Goal: Complete application form: Complete application form

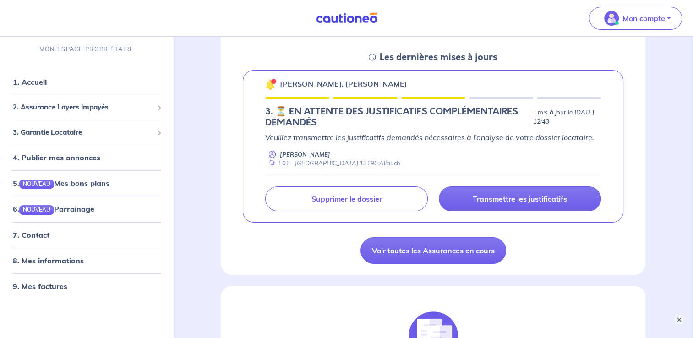
scroll to position [132, 0]
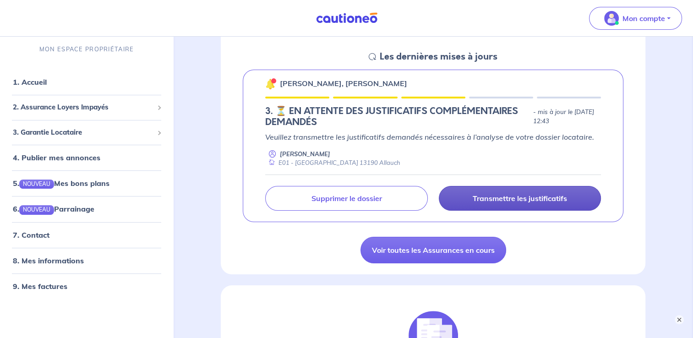
click at [515, 200] on p "Transmettre les justificatifs" at bounding box center [520, 198] width 94 height 9
click at [678, 322] on button "×" at bounding box center [679, 319] width 11 height 11
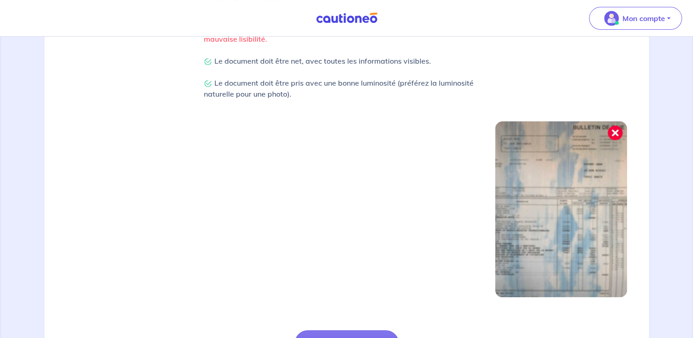
scroll to position [317, 0]
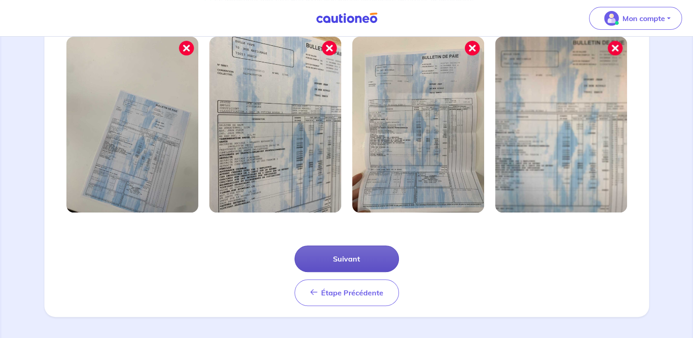
click at [357, 258] on button "Suivant" at bounding box center [347, 259] width 104 height 27
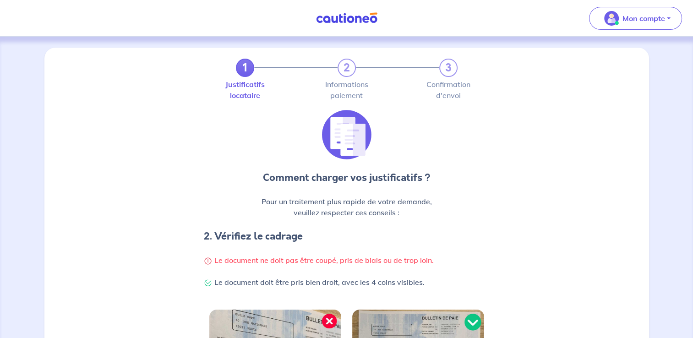
scroll to position [236, 0]
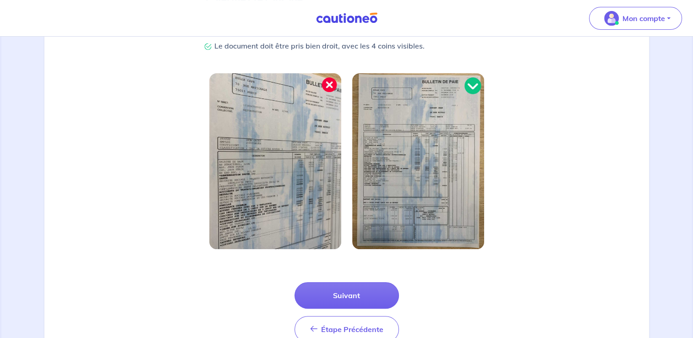
click at [360, 281] on div "Étape Précédente Précédent Suivant" at bounding box center [347, 301] width 594 height 82
click at [357, 298] on button "Suivant" at bounding box center [347, 295] width 104 height 27
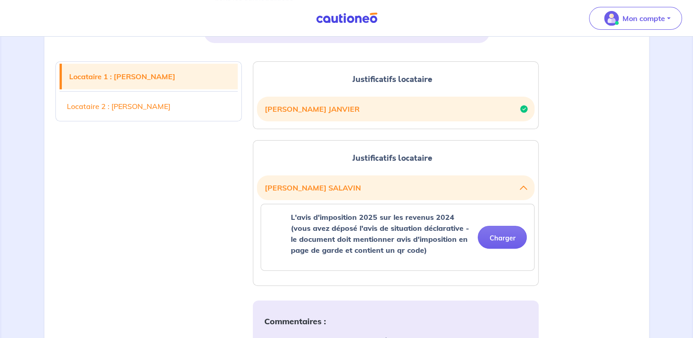
scroll to position [214, 0]
click at [521, 244] on button "Charger" at bounding box center [502, 236] width 49 height 23
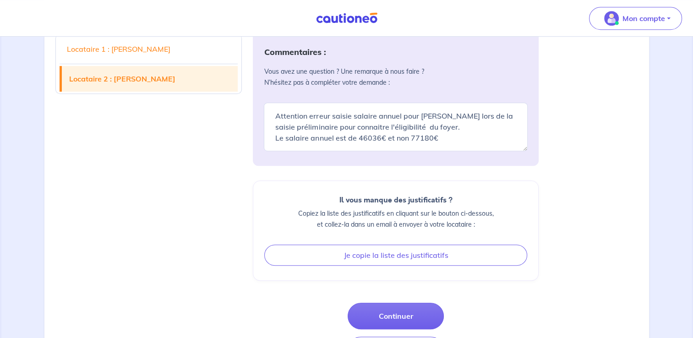
scroll to position [518, 0]
click at [442, 134] on textarea "Attention erreur saisie salaire annuel pour [PERSON_NAME] lors de la saisie pré…" at bounding box center [396, 126] width 264 height 49
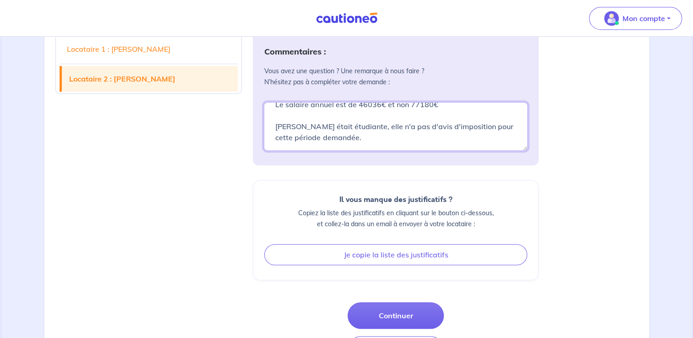
drag, startPoint x: 382, startPoint y: 126, endPoint x: 383, endPoint y: 138, distance: 12.9
click at [383, 138] on textarea "Attention erreur saisie salaire annuel pour [PERSON_NAME] lors de la saisie pré…" at bounding box center [396, 126] width 264 height 49
click at [421, 129] on textarea "Attention erreur saisie salaire annuel pour [PERSON_NAME] lors de la saisie pré…" at bounding box center [396, 126] width 264 height 49
click at [428, 126] on textarea "Attention erreur saisie salaire annuel pour [PERSON_NAME] lors de la saisie pré…" at bounding box center [396, 126] width 264 height 49
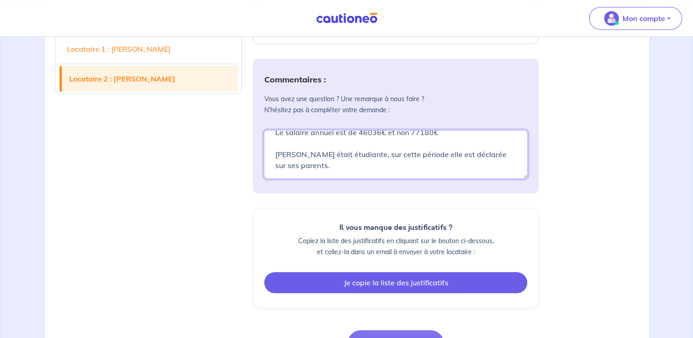
scroll to position [563, 0]
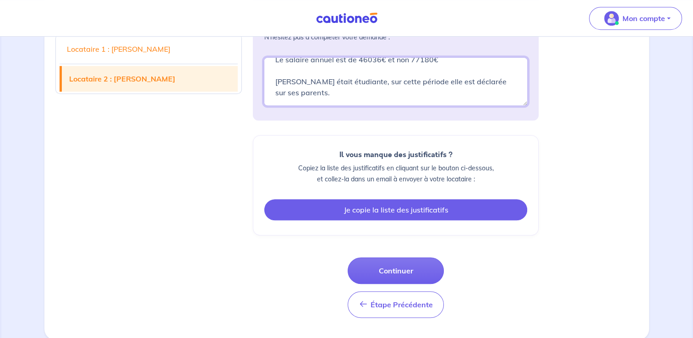
type textarea "Attention erreur saisie salaire annuel pour [PERSON_NAME] lors de la saisie pré…"
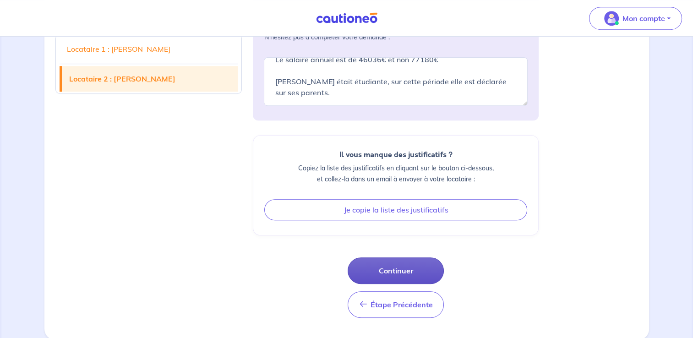
drag, startPoint x: 428, startPoint y: 258, endPoint x: 379, endPoint y: 269, distance: 49.7
click at [379, 269] on button "Continuer" at bounding box center [396, 271] width 96 height 27
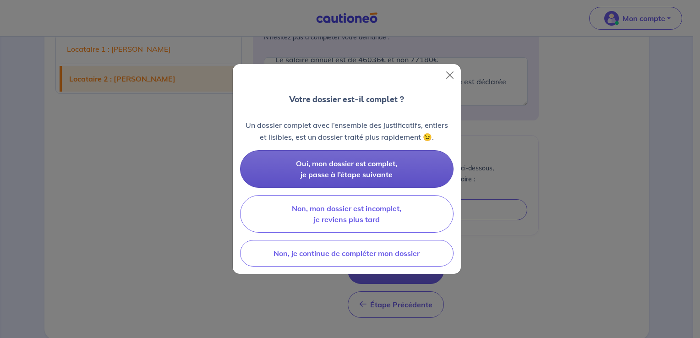
click at [383, 172] on span "Oui, mon dossier est complet, je passe à l’étape suivante" at bounding box center [346, 169] width 101 height 20
drag, startPoint x: 383, startPoint y: 172, endPoint x: 388, endPoint y: 170, distance: 5.2
click at [388, 170] on span "Oui, mon dossier est complet, je passe à l’étape suivante" at bounding box center [346, 169] width 101 height 20
